Goal: Find specific page/section: Find specific page/section

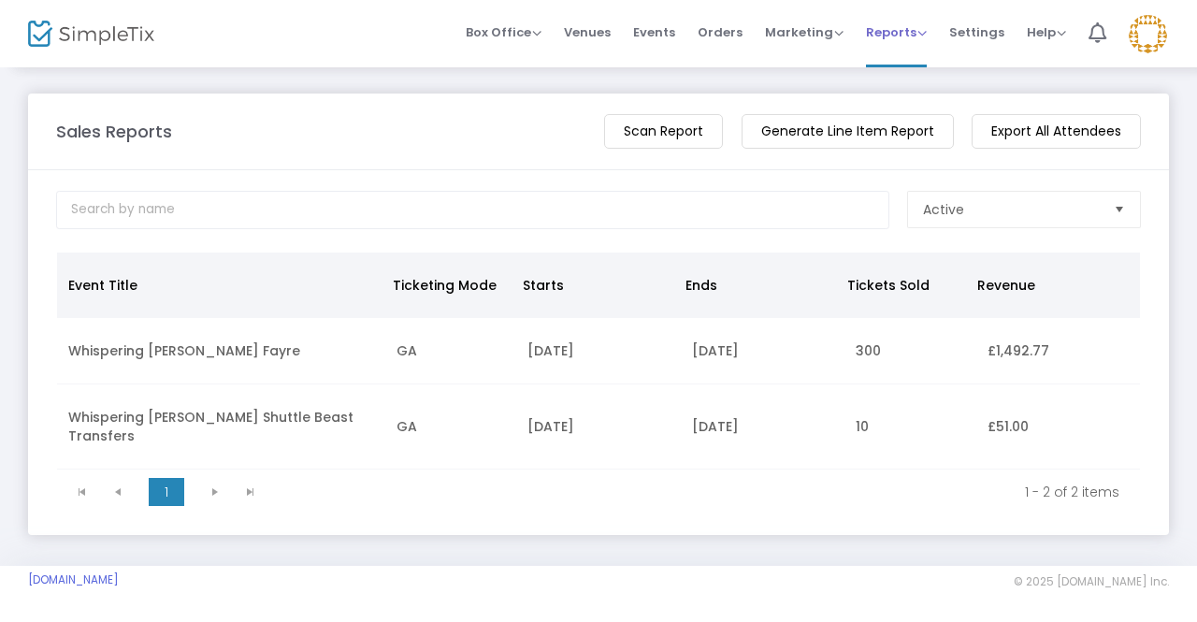
click at [887, 46] on span "Reports Analytics Sales Reports Download" at bounding box center [896, 32] width 61 height 48
click at [41, 30] on img at bounding box center [91, 34] width 126 height 27
